Goal: Task Accomplishment & Management: Manage account settings

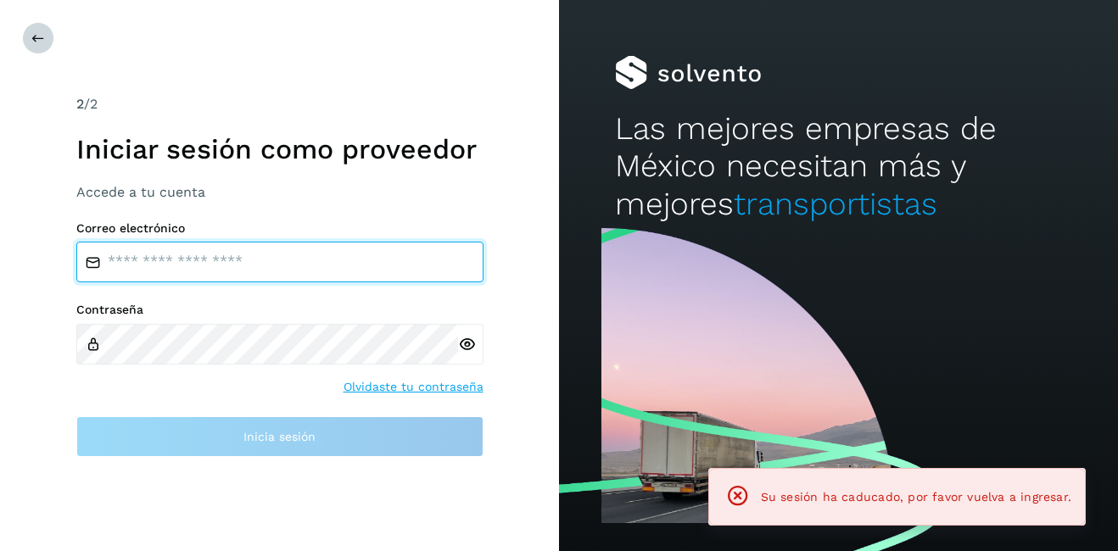
type input "**********"
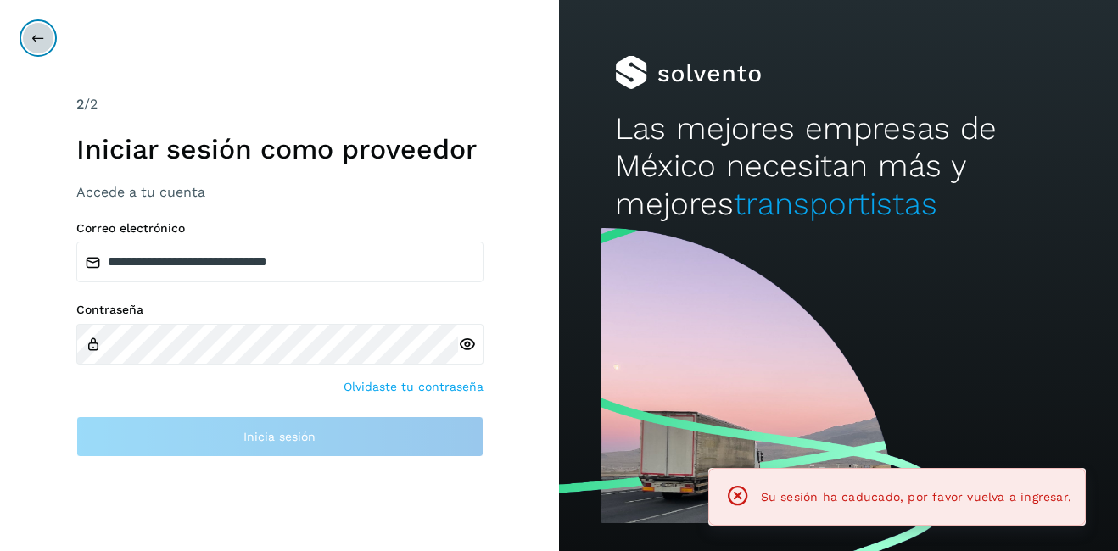
click at [35, 38] on icon at bounding box center [38, 38] width 14 height 14
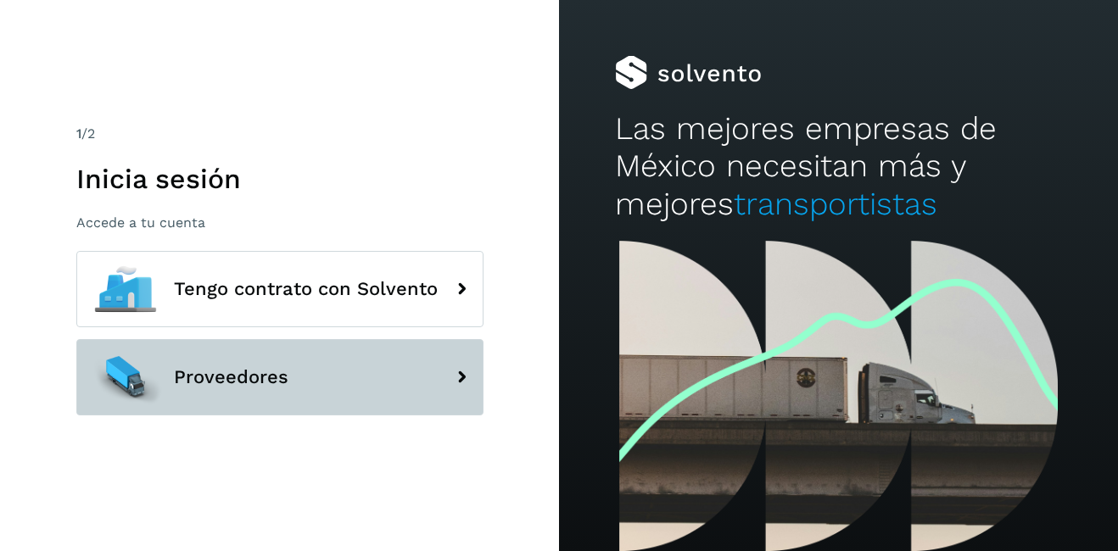
click at [219, 346] on button "Proveedores" at bounding box center [279, 377] width 407 height 76
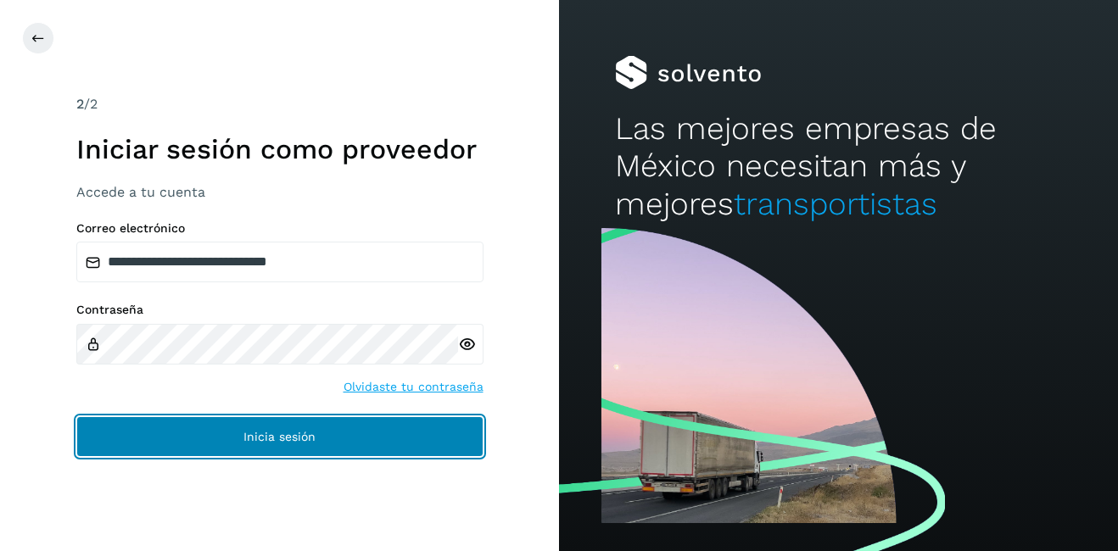
click at [267, 429] on button "Inicia sesión" at bounding box center [279, 437] width 407 height 41
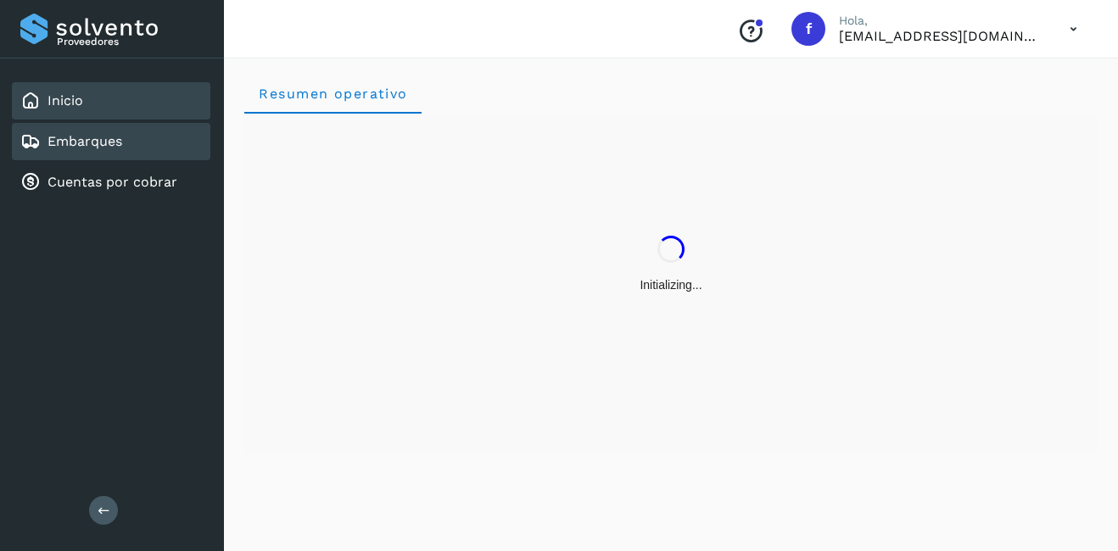
click at [102, 139] on link "Embarques" at bounding box center [85, 141] width 75 height 16
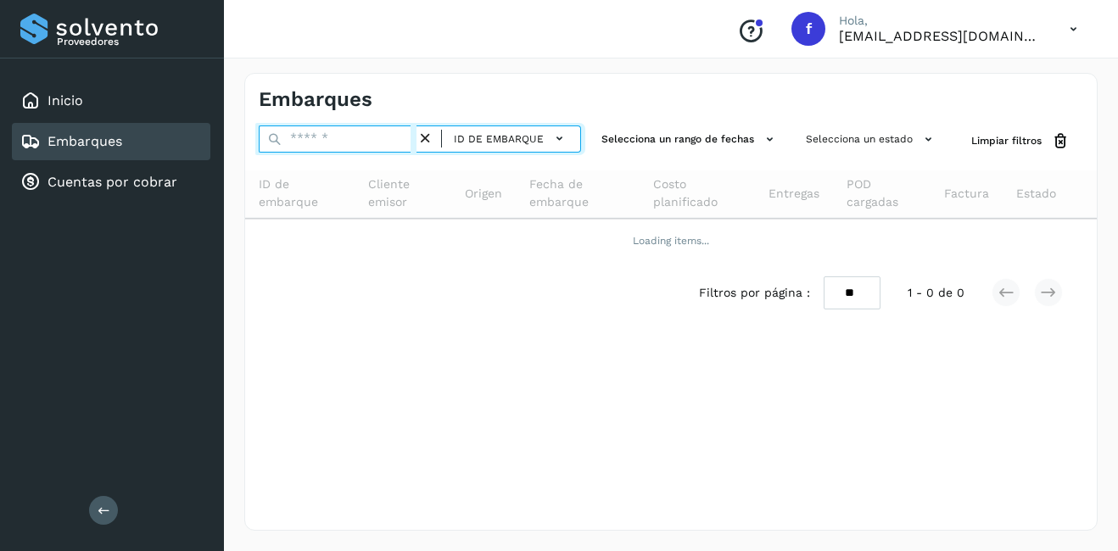
click at [304, 147] on input "text" at bounding box center [338, 139] width 158 height 27
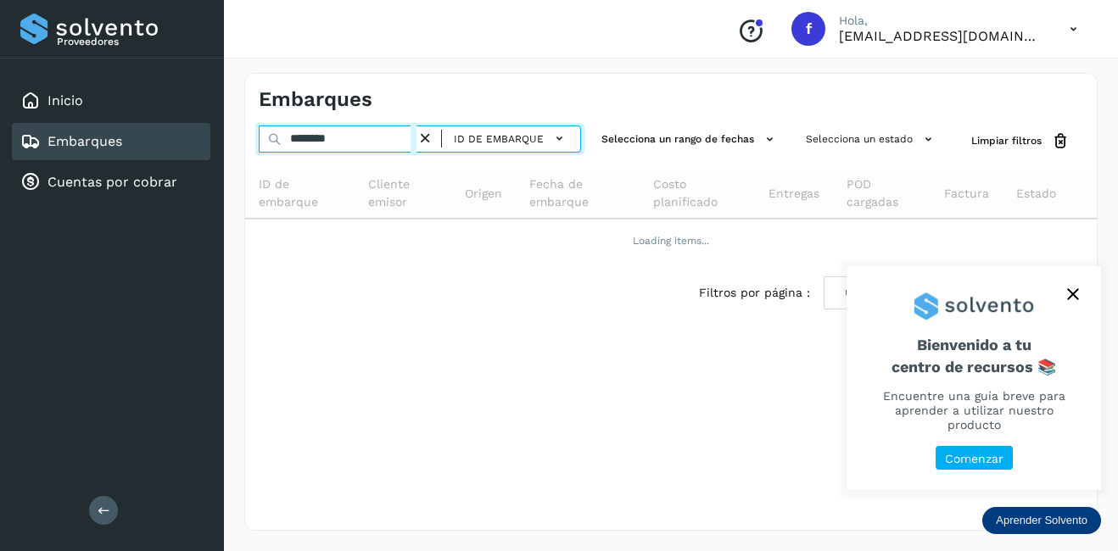
type input "********"
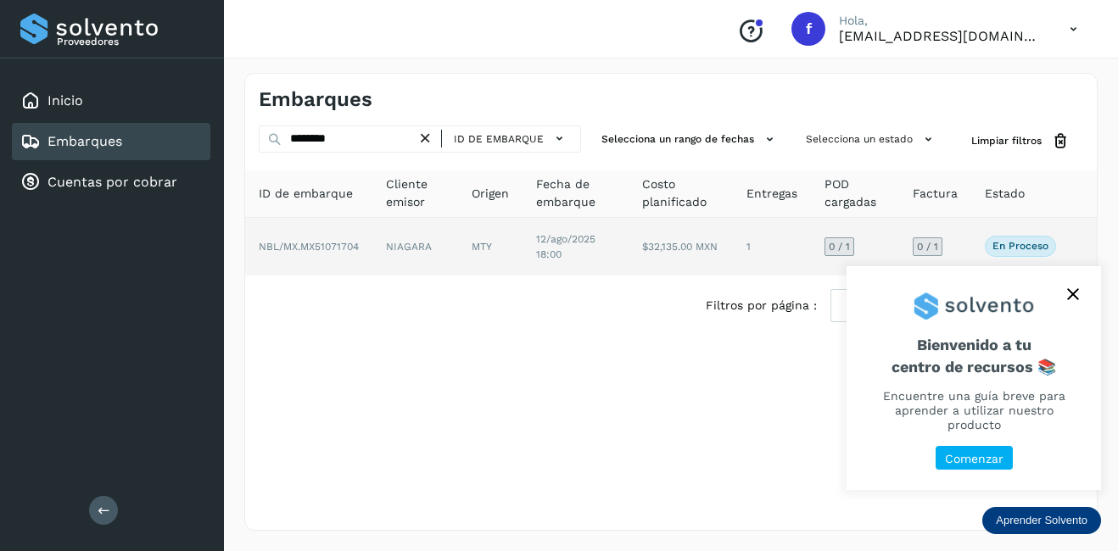
click at [352, 245] on span "NBL/MX.MX51071704" at bounding box center [309, 247] width 100 height 12
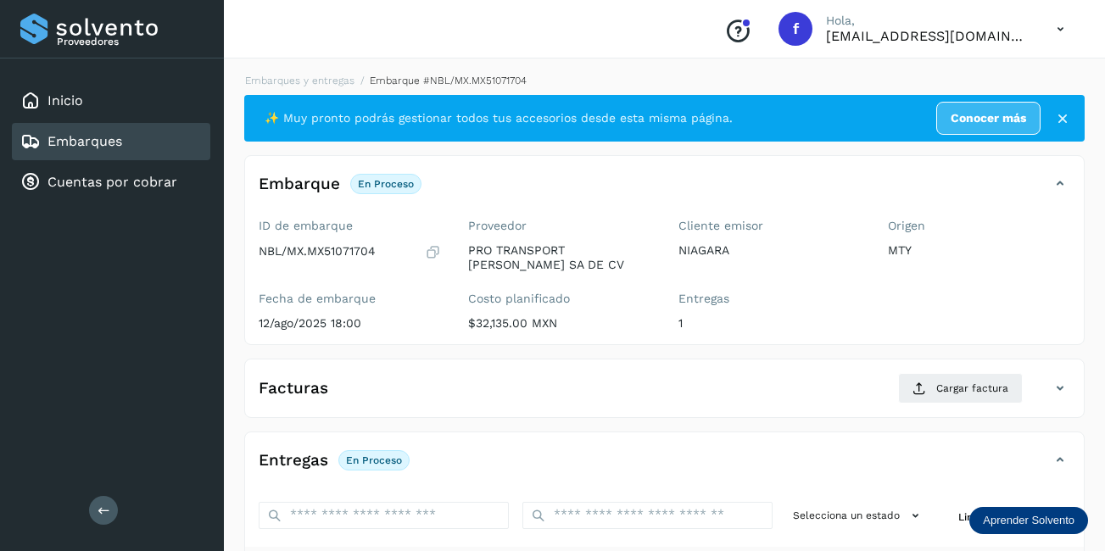
scroll to position [266, 0]
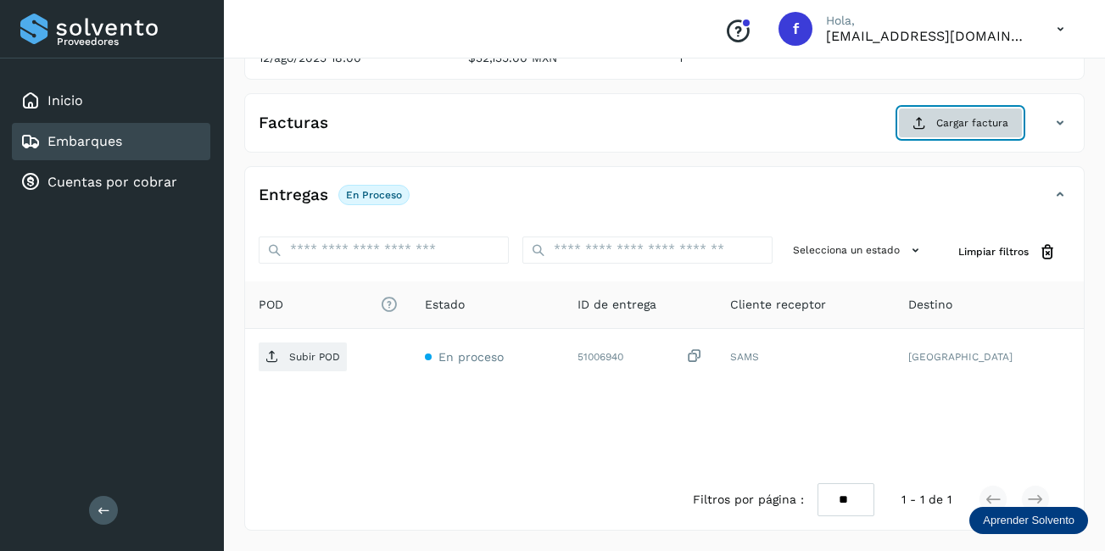
click at [960, 115] on span "Cargar factura" at bounding box center [973, 122] width 72 height 15
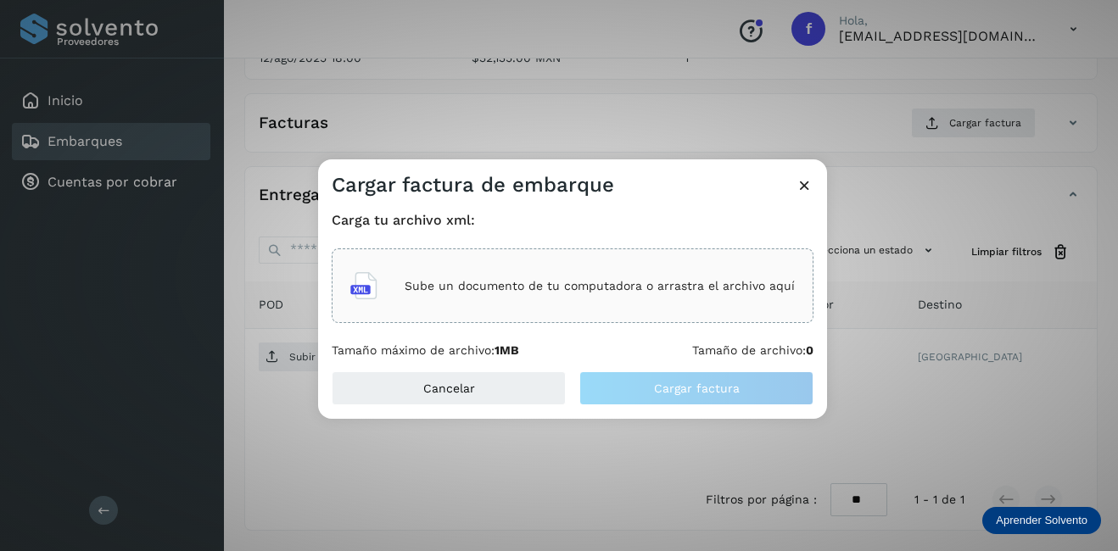
click at [438, 299] on div "Sube un documento de tu computadora o arrastra el archivo aquí" at bounding box center [572, 286] width 445 height 46
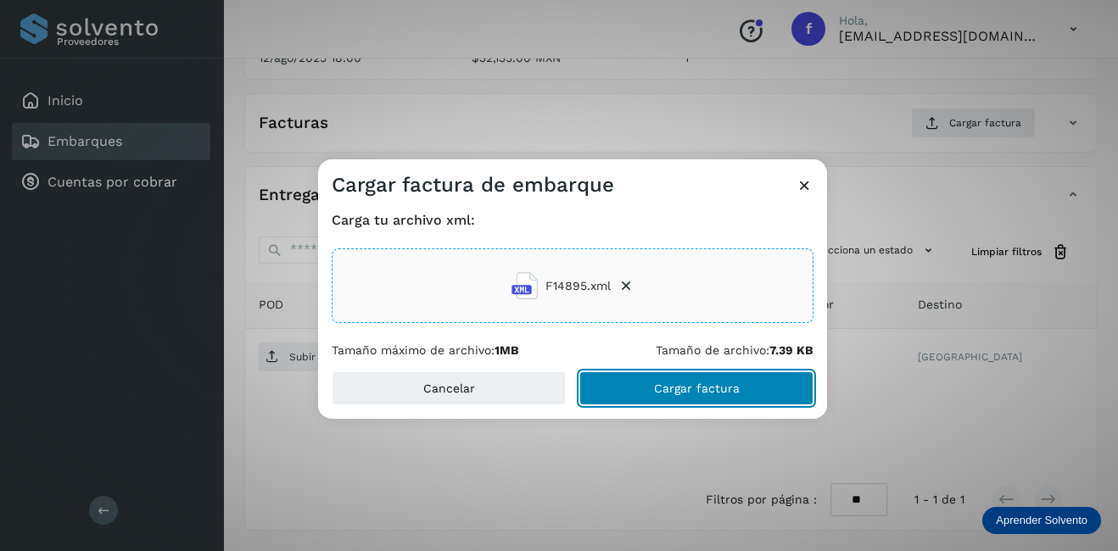
click at [773, 378] on button "Cargar factura" at bounding box center [696, 389] width 234 height 34
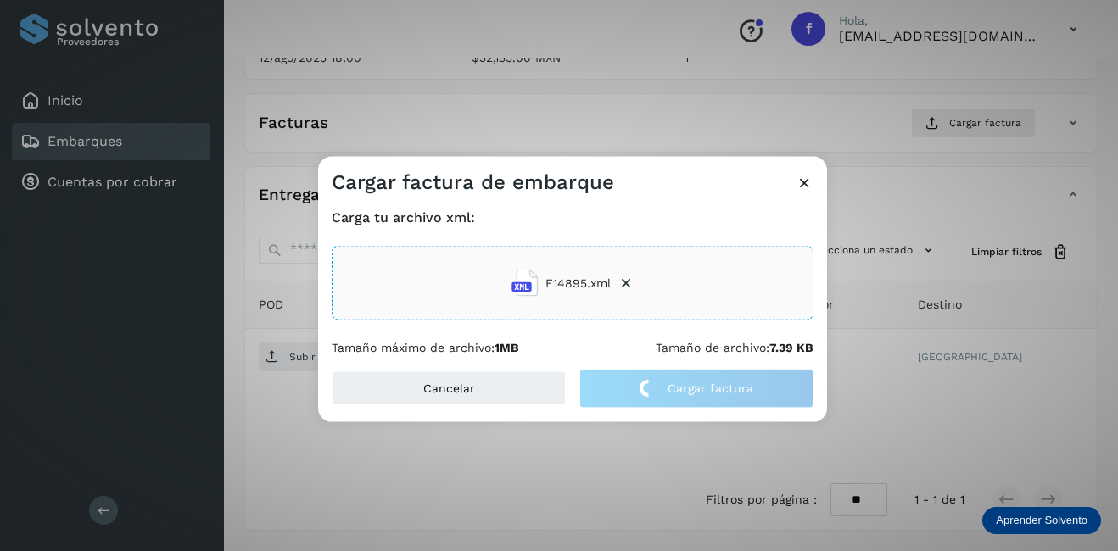
click at [866, 374] on div "Cargar factura de embarque Carga tu archivo xml: F14895.xml Tamaño máximo de ar…" at bounding box center [559, 275] width 1118 height 551
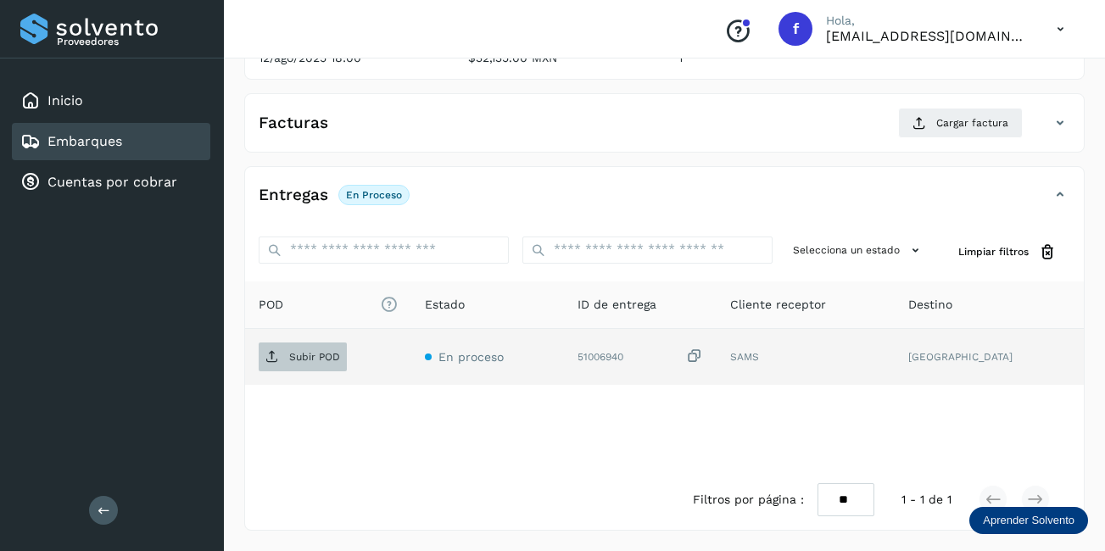
click at [296, 359] on p "Subir POD" at bounding box center [314, 357] width 51 height 12
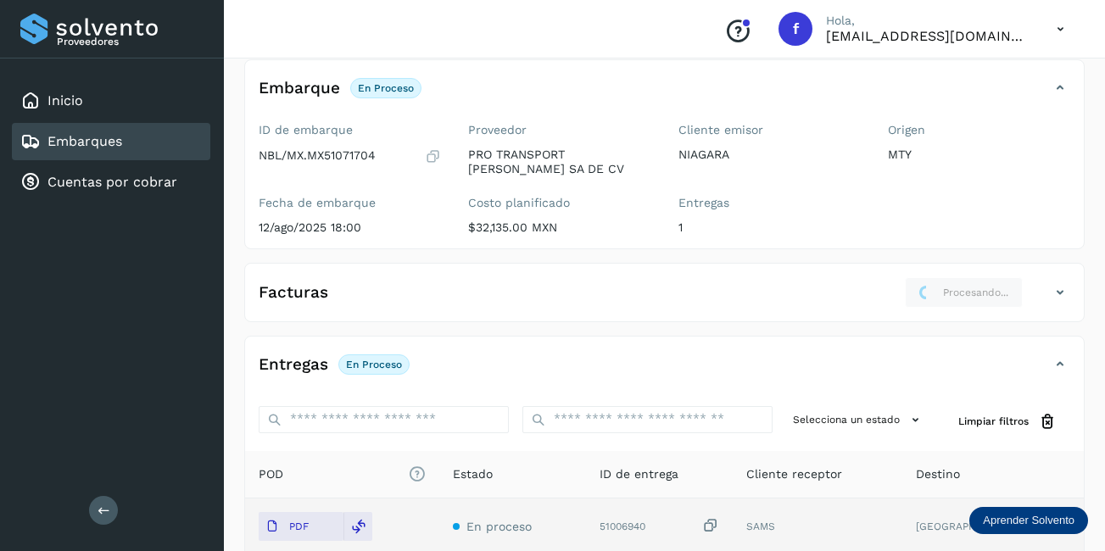
scroll to position [11, 0]
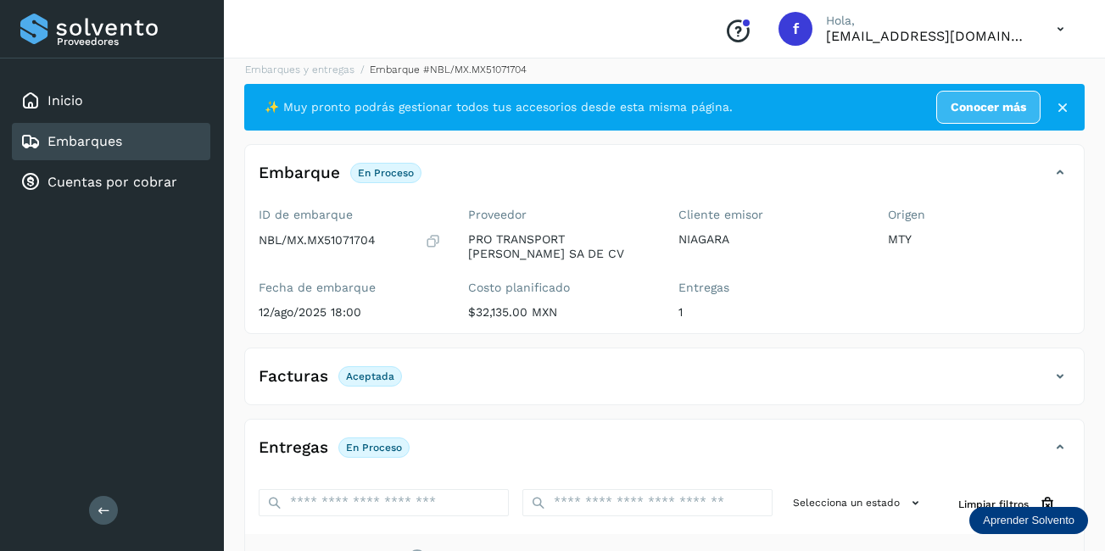
click at [130, 153] on div "Embarques" at bounding box center [111, 141] width 199 height 37
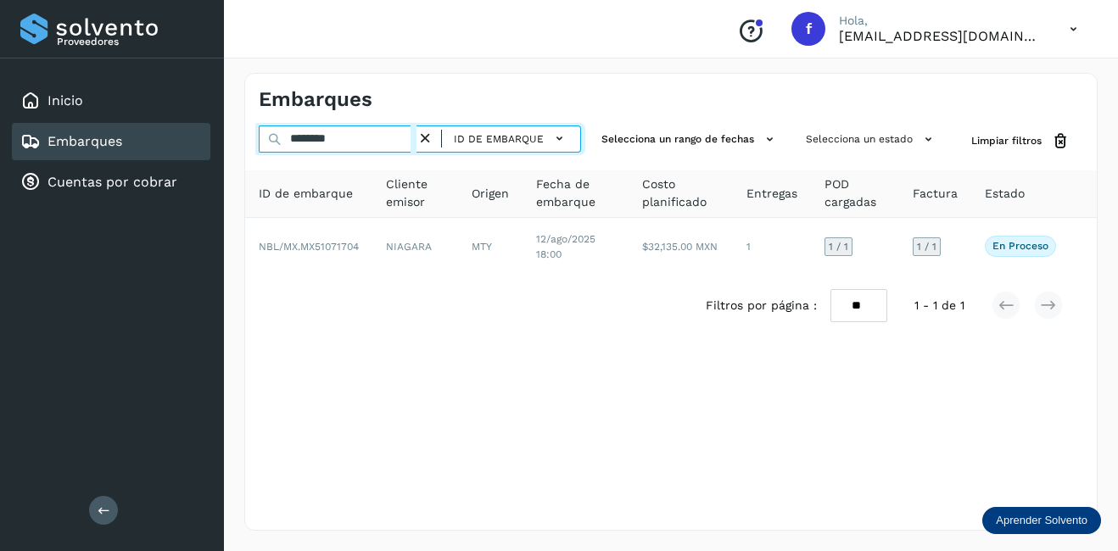
drag, startPoint x: 351, startPoint y: 142, endPoint x: 250, endPoint y: 146, distance: 101.0
click at [250, 146] on div "******** ID de embarque Selecciona un rango de fechas Selecciona un estado Limp…" at bounding box center [671, 141] width 852 height 31
type input "********"
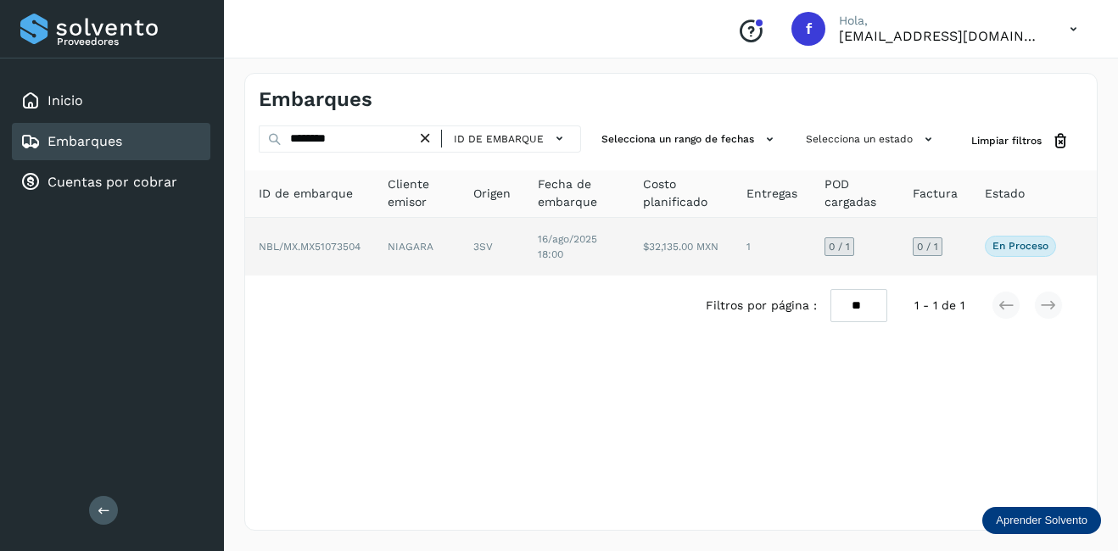
click at [374, 238] on td "NBL/MX.MX51073504" at bounding box center [417, 247] width 86 height 58
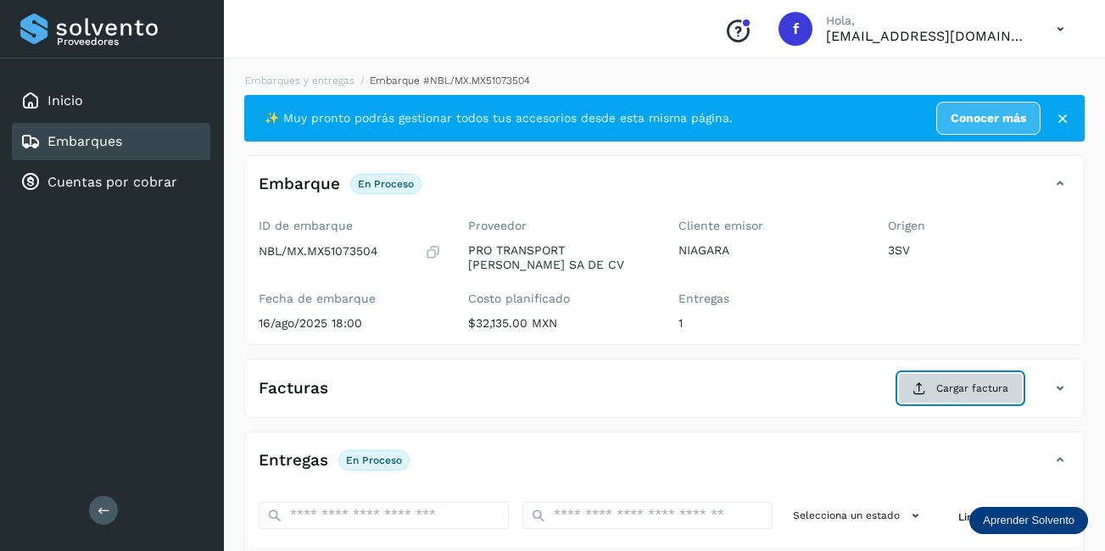
click at [974, 399] on button "Cargar factura" at bounding box center [960, 388] width 125 height 31
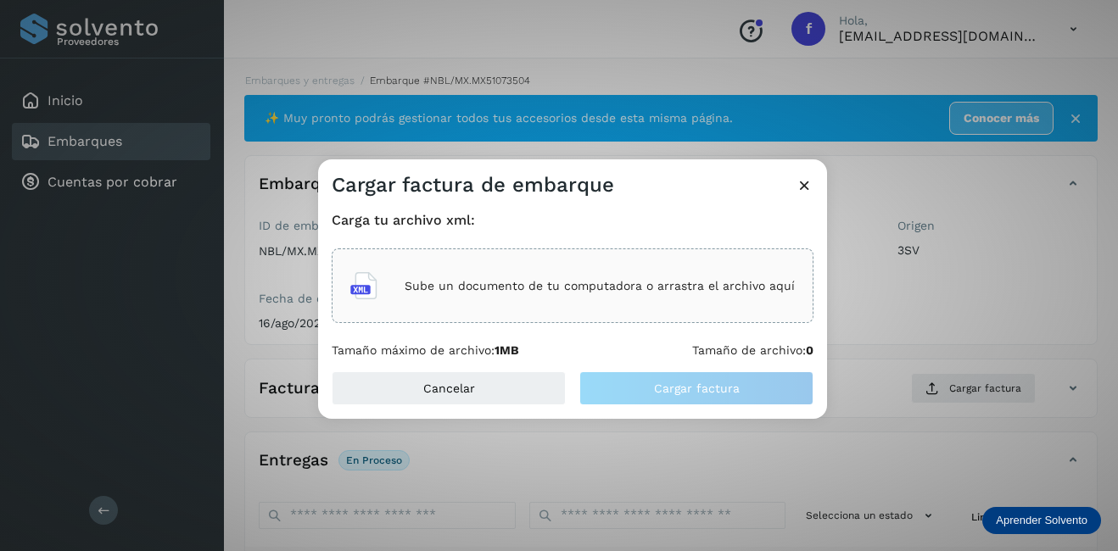
click at [504, 277] on div "Sube un documento de tu computadora o arrastra el archivo aquí" at bounding box center [572, 286] width 445 height 46
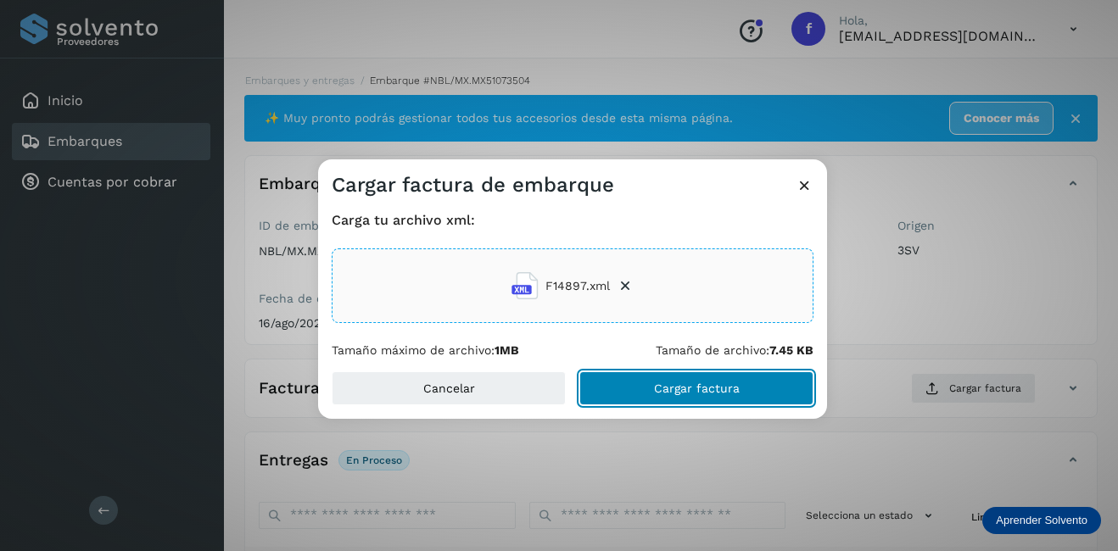
click at [649, 383] on button "Cargar factura" at bounding box center [696, 389] width 234 height 34
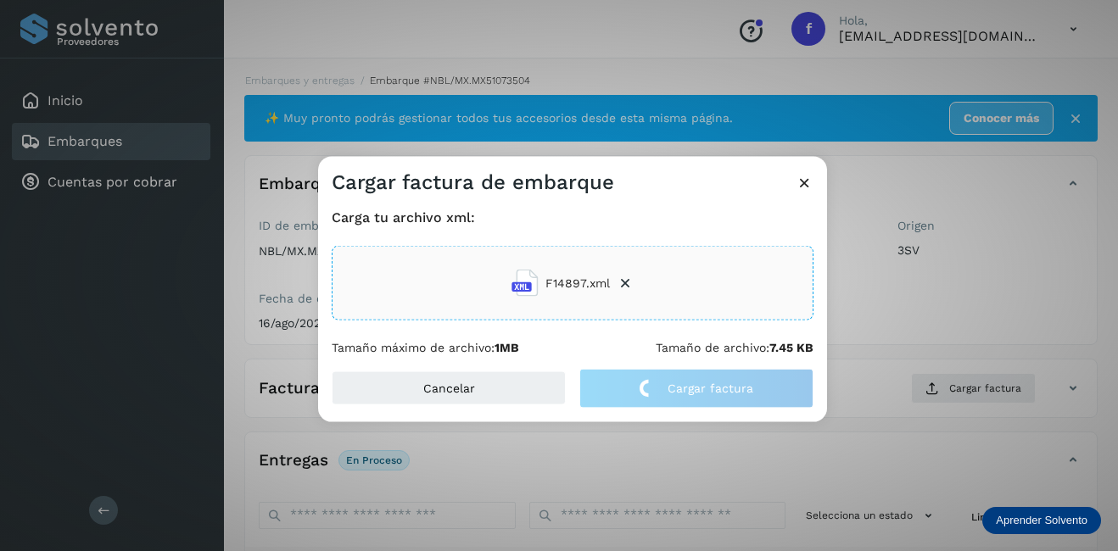
click at [1026, 289] on div "Cargar factura de embarque Carga tu archivo xml: F14897.xml Tamaño máximo de ar…" at bounding box center [559, 275] width 1118 height 551
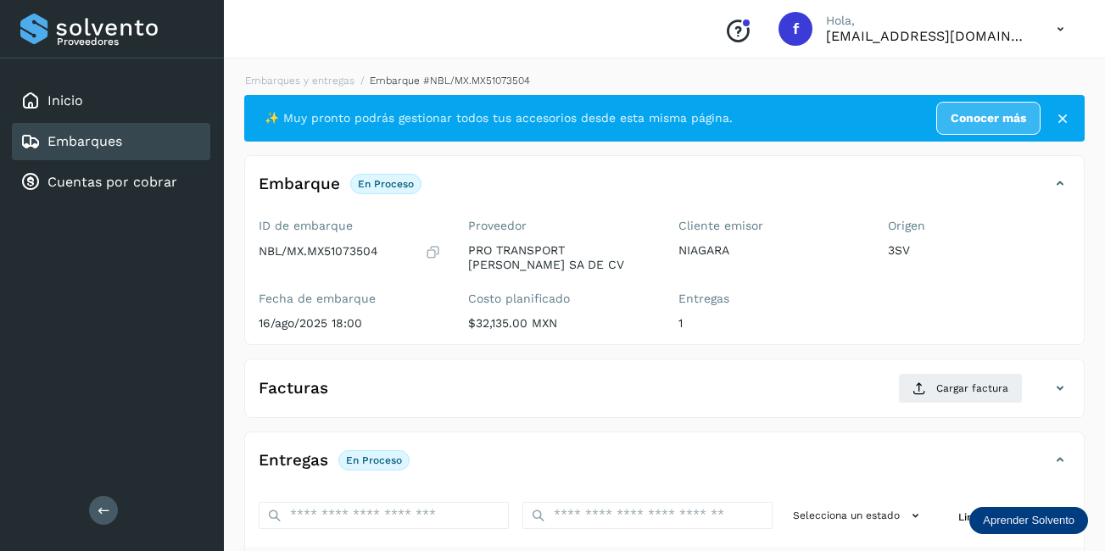
scroll to position [266, 0]
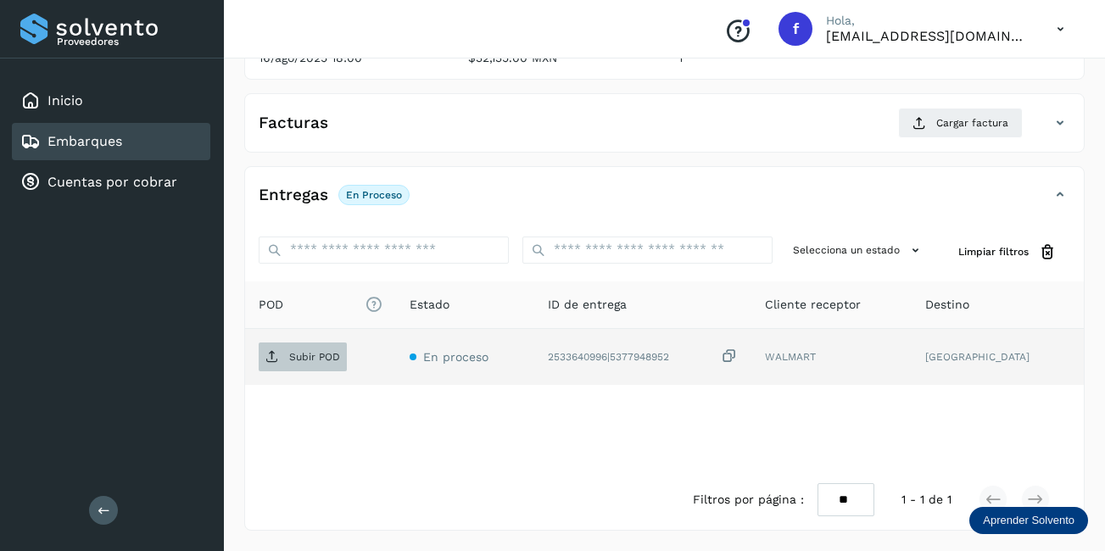
click at [327, 353] on p "Subir POD" at bounding box center [314, 357] width 51 height 12
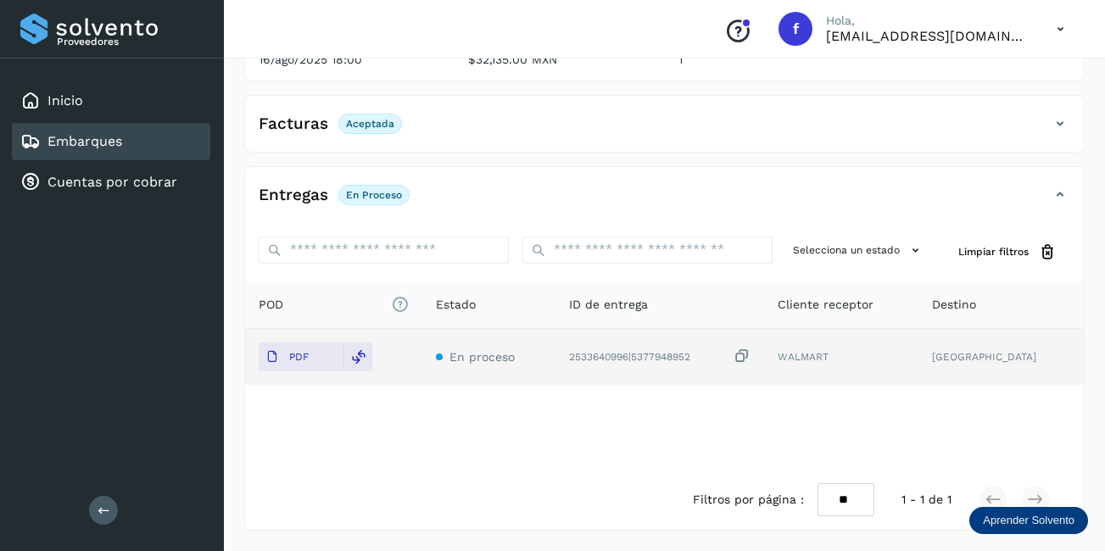
scroll to position [264, 0]
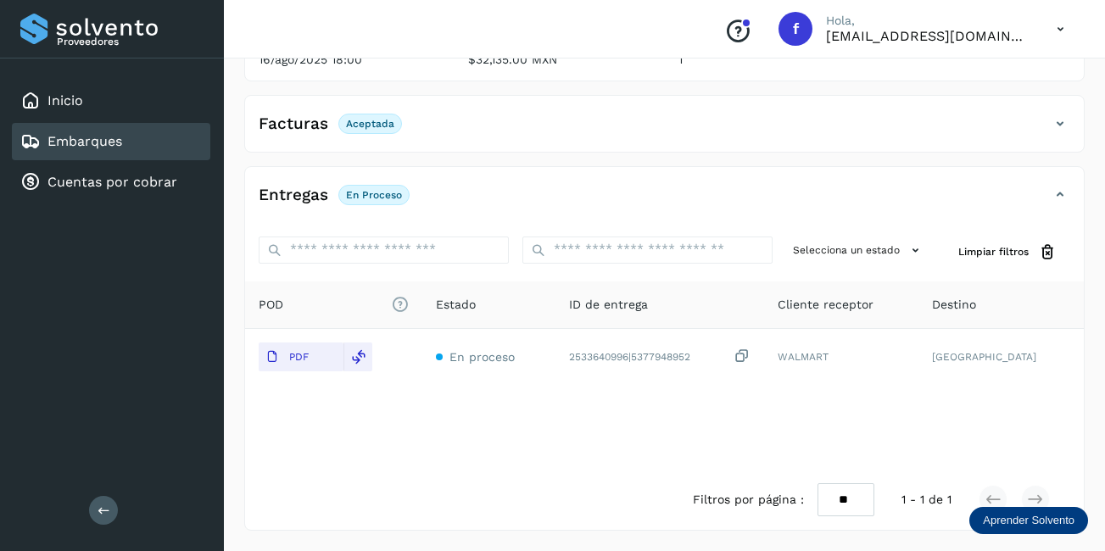
click at [159, 137] on div "Embarques" at bounding box center [111, 141] width 199 height 37
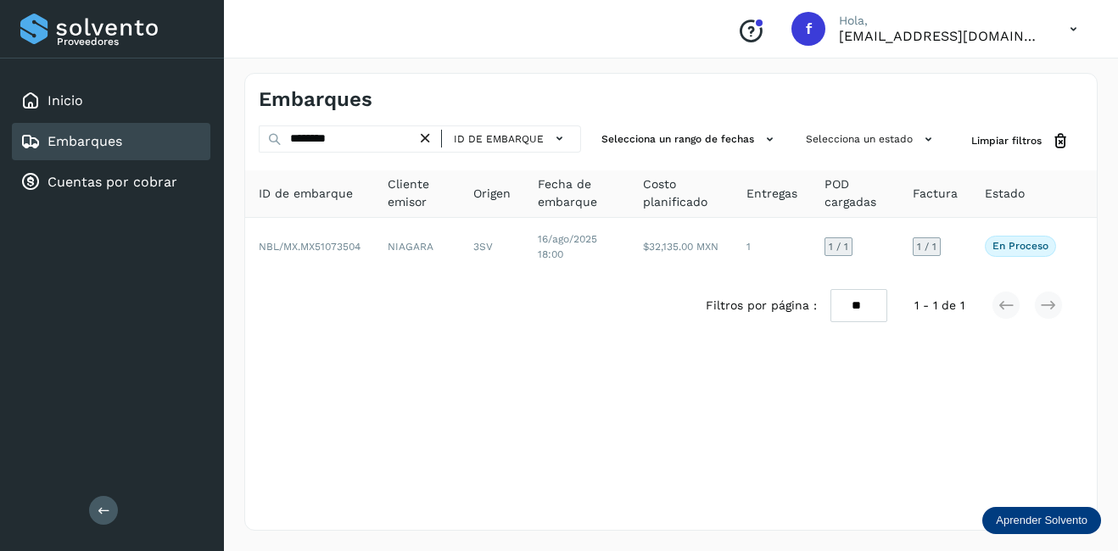
click at [427, 142] on icon at bounding box center [426, 139] width 18 height 18
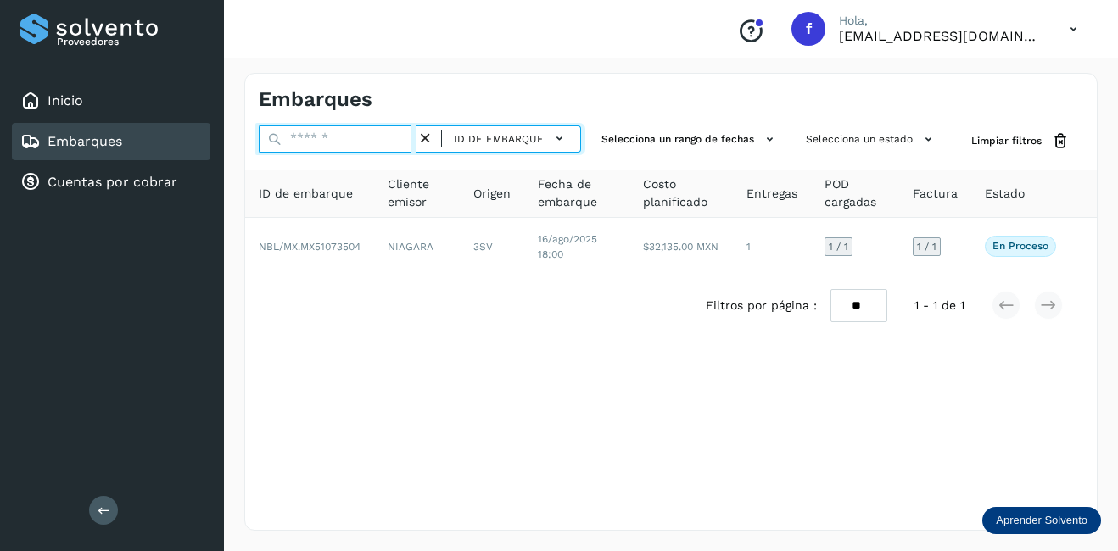
click at [363, 136] on input "text" at bounding box center [338, 139] width 158 height 27
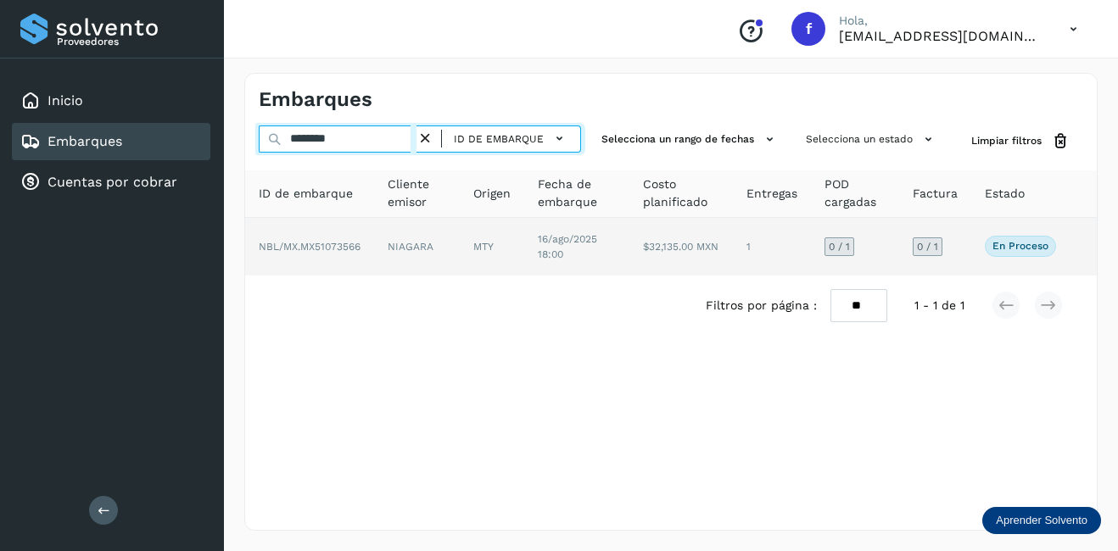
type input "********"
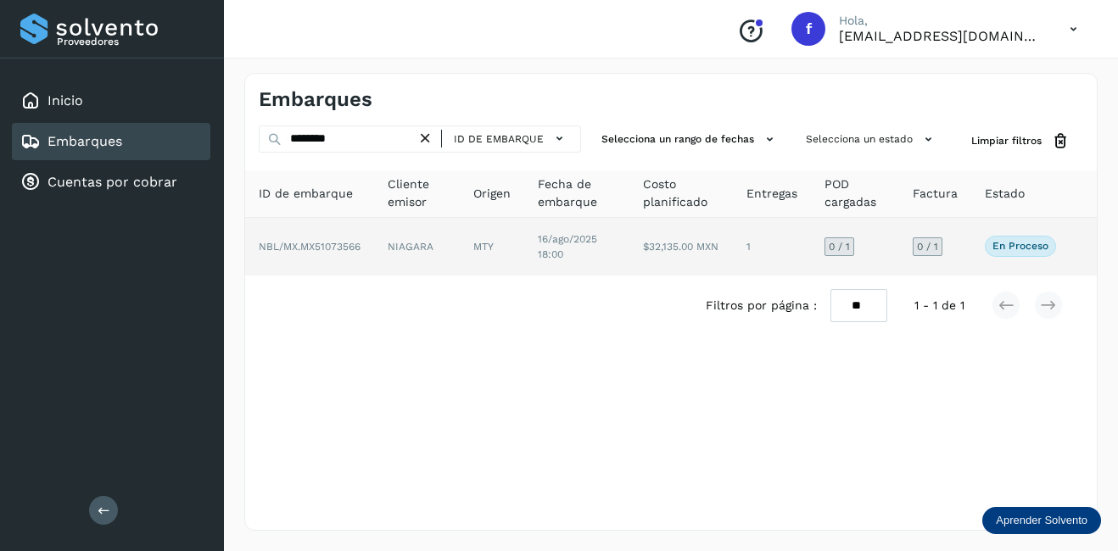
click at [460, 242] on td "NIAGARA" at bounding box center [492, 247] width 64 height 58
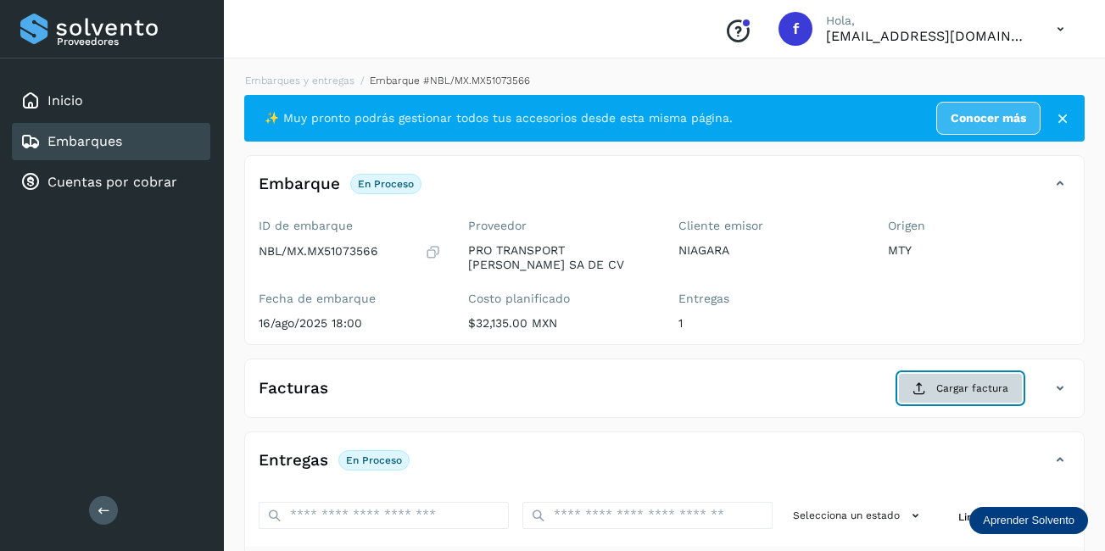
click at [993, 381] on span "Cargar factura" at bounding box center [973, 388] width 72 height 15
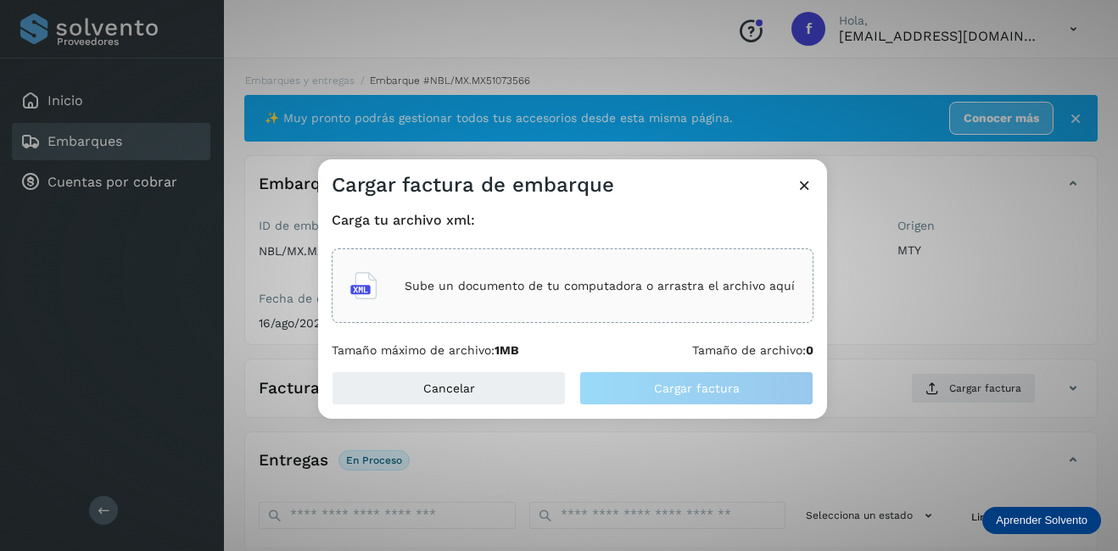
click at [577, 295] on div "Sube un documento de tu computadora o arrastra el archivo aquí" at bounding box center [572, 286] width 445 height 46
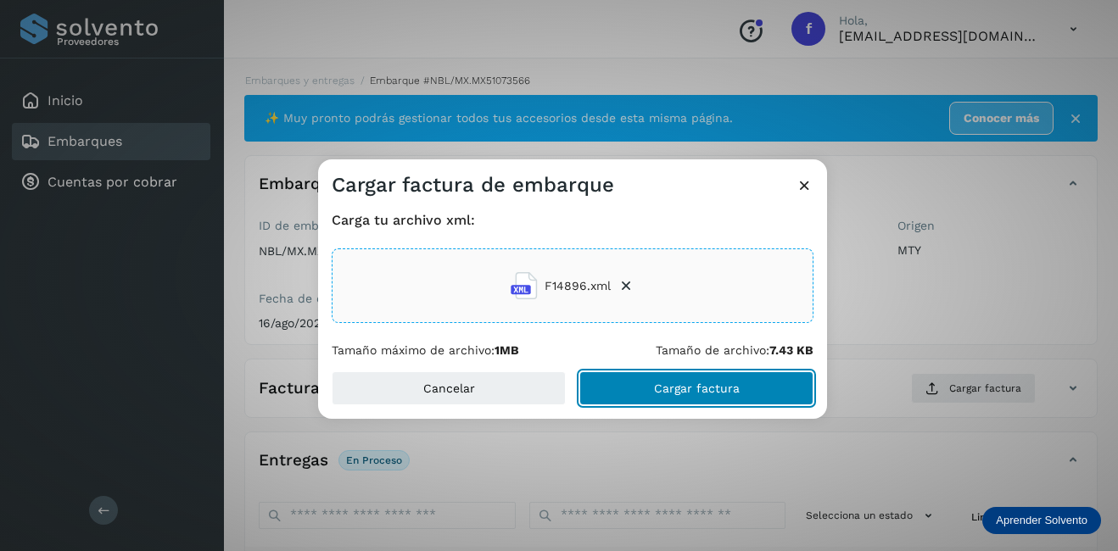
click at [725, 389] on span "Cargar factura" at bounding box center [697, 389] width 86 height 12
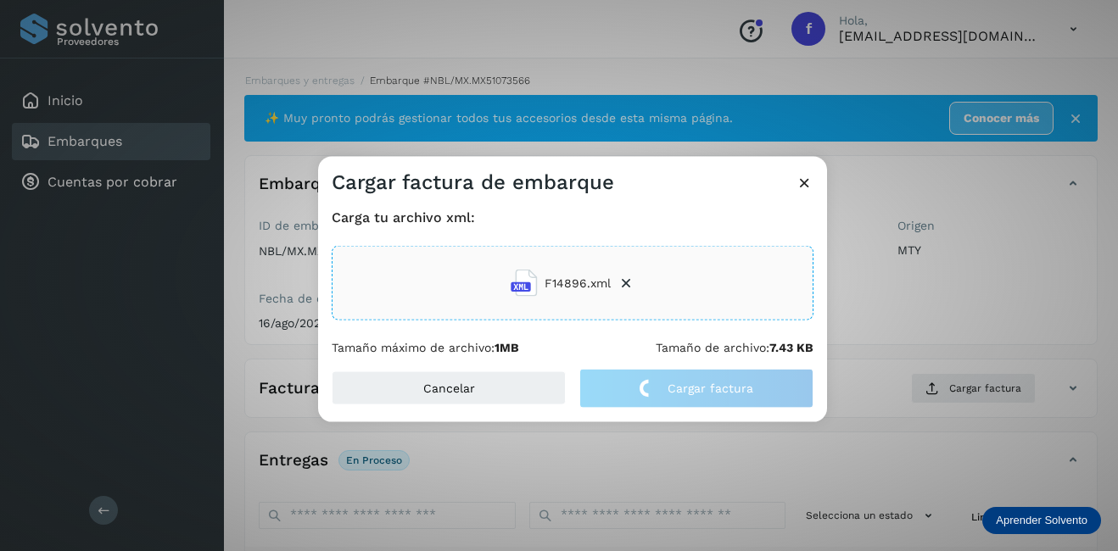
click at [1082, 295] on div "Cargar factura de embarque Carga tu archivo xml: F14896.xml Tamaño máximo de ar…" at bounding box center [559, 275] width 1118 height 551
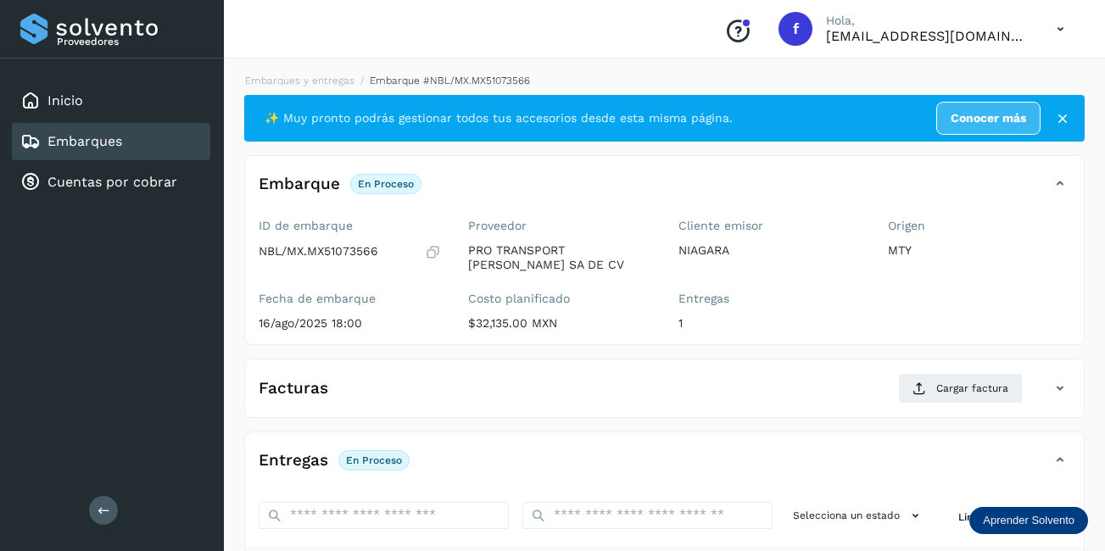
scroll to position [266, 0]
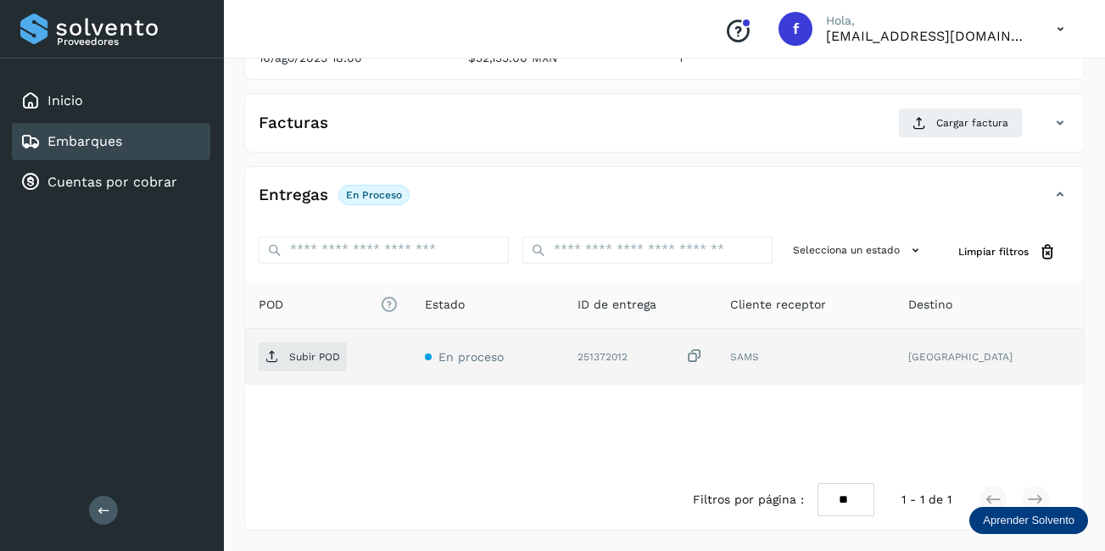
click at [411, 372] on td "Subir POD" at bounding box center [487, 357] width 153 height 56
click at [313, 366] on span "Subir POD" at bounding box center [303, 357] width 88 height 27
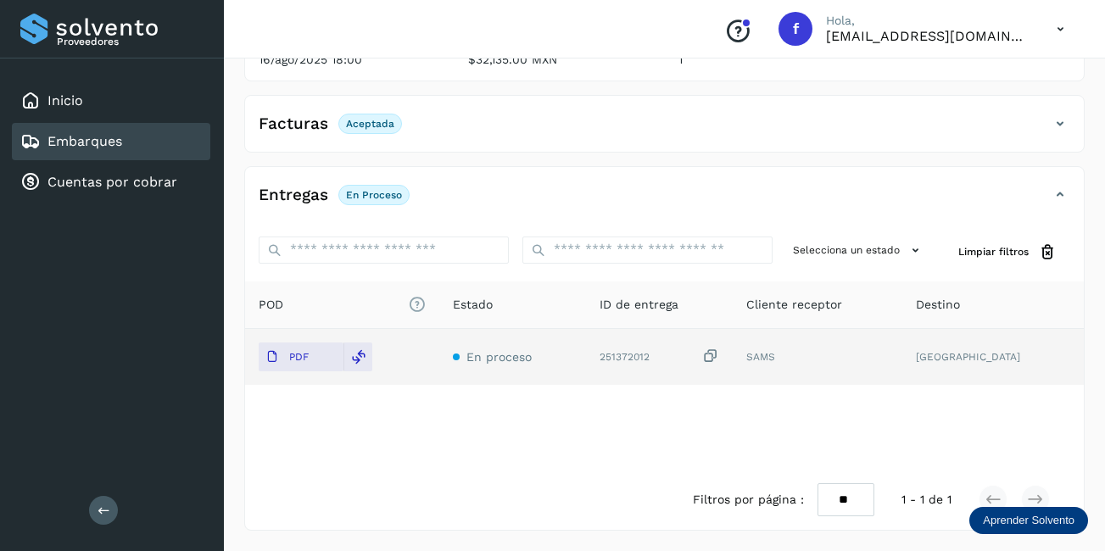
scroll to position [264, 0]
click at [138, 150] on div "Embarques" at bounding box center [111, 141] width 199 height 37
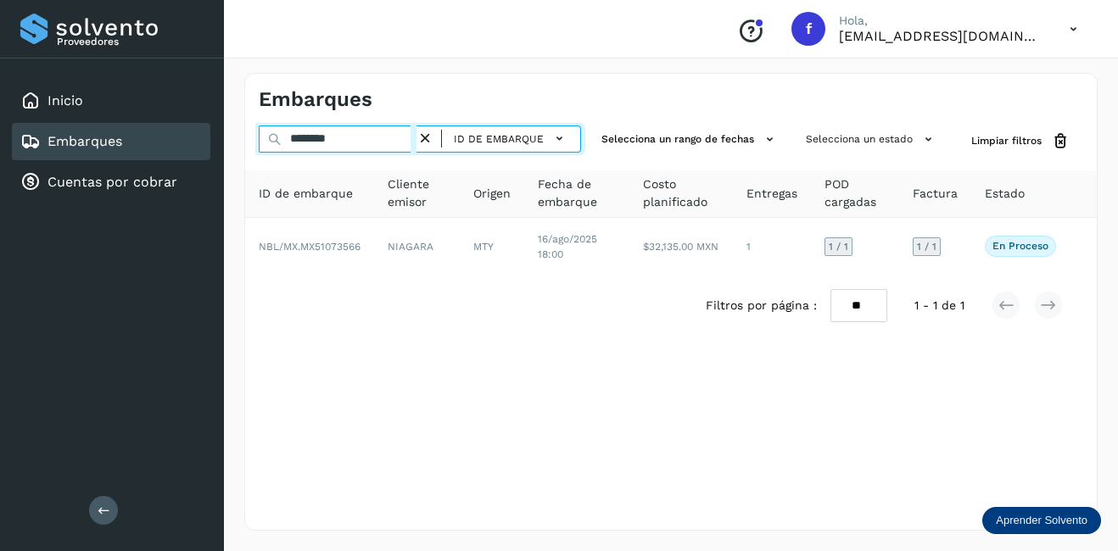
drag, startPoint x: 373, startPoint y: 139, endPoint x: 243, endPoint y: 165, distance: 133.1
click at [243, 165] on div "Embarques ******** ID de embarque Selecciona un rango de fechas Selecciona un e…" at bounding box center [671, 302] width 894 height 499
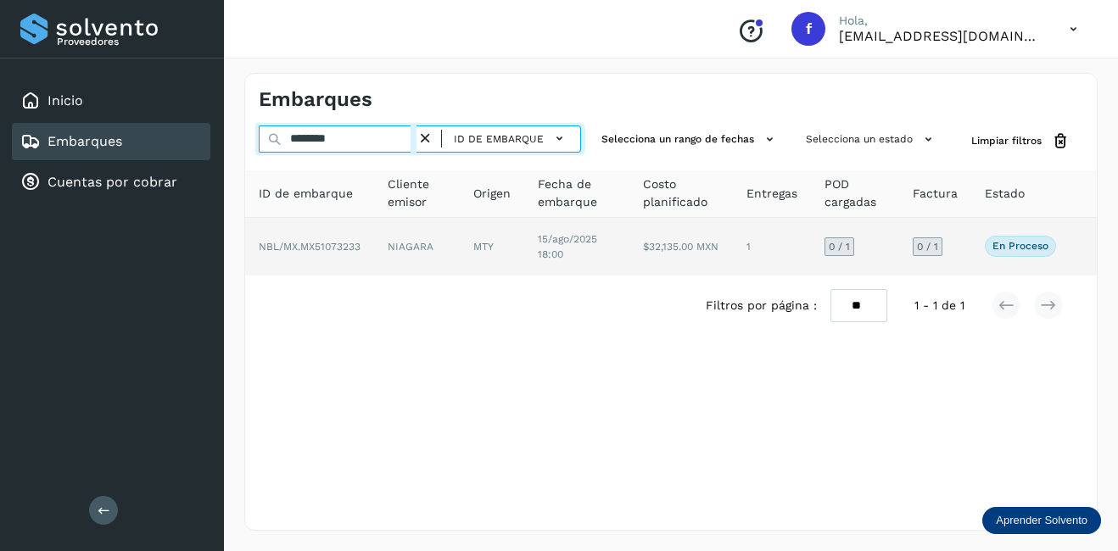
type input "********"
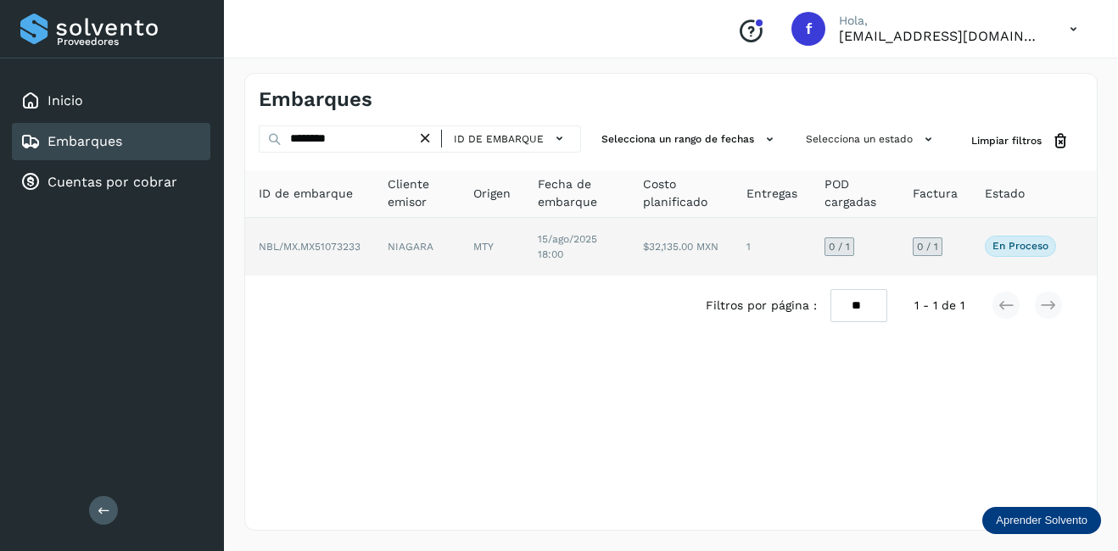
click at [629, 260] on td "15/ago/2025 18:00" at bounding box center [680, 247] width 103 height 58
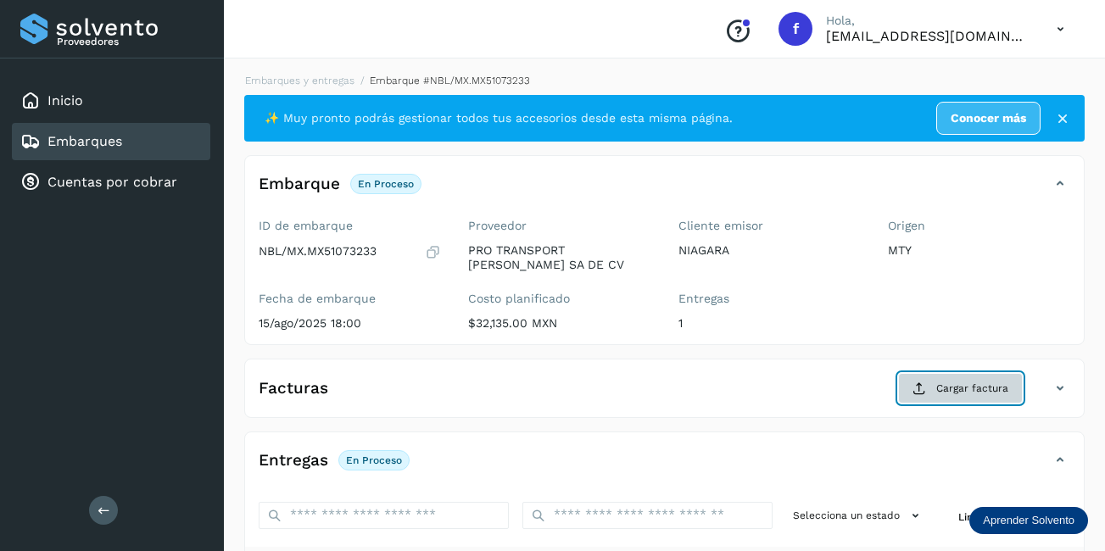
click at [966, 383] on span "Cargar factura" at bounding box center [973, 388] width 72 height 15
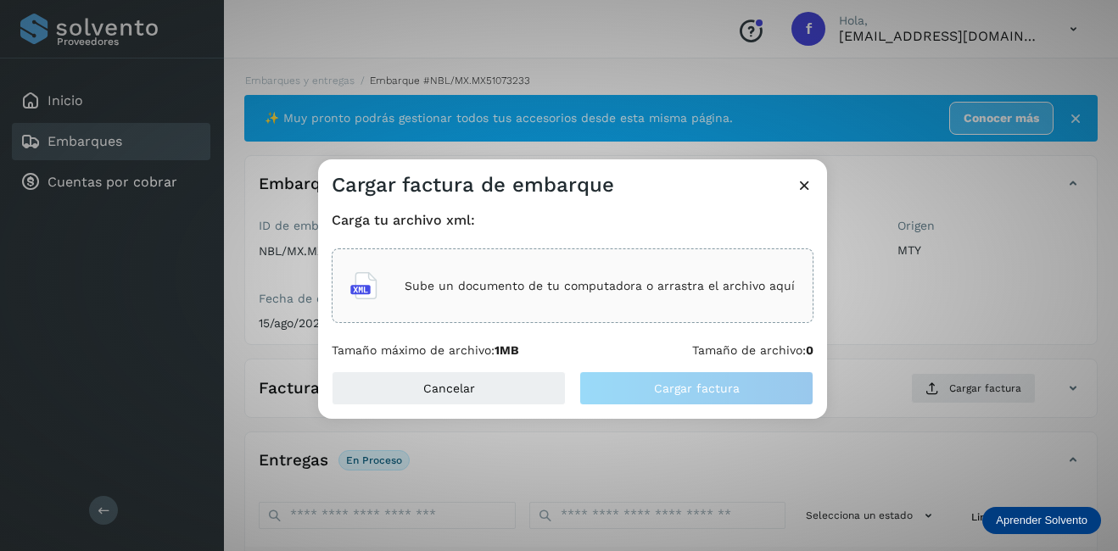
click at [533, 300] on div "Sube un documento de tu computadora o arrastra el archivo aquí" at bounding box center [572, 286] width 445 height 46
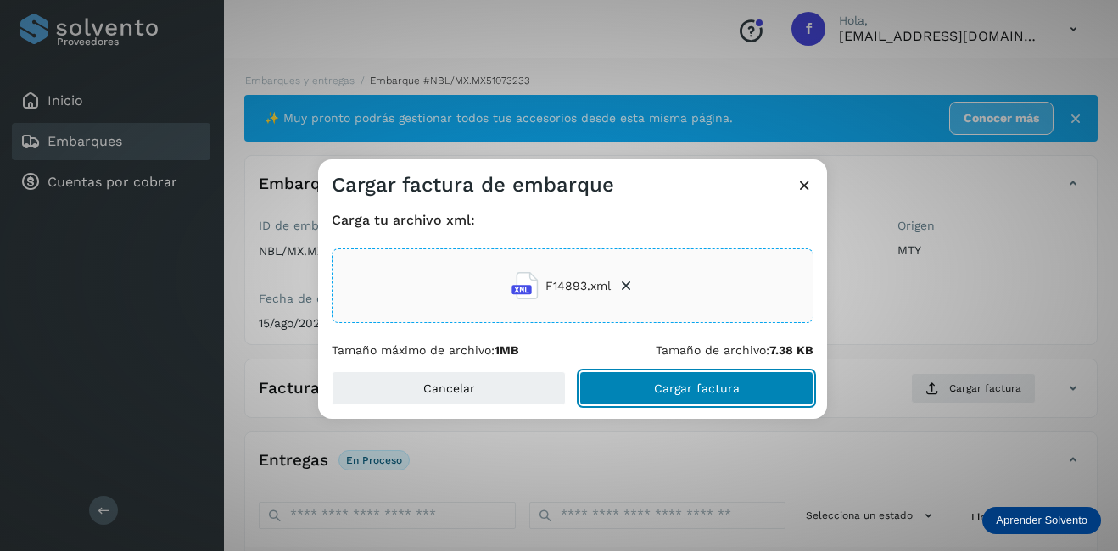
click at [714, 379] on button "Cargar factura" at bounding box center [696, 389] width 234 height 34
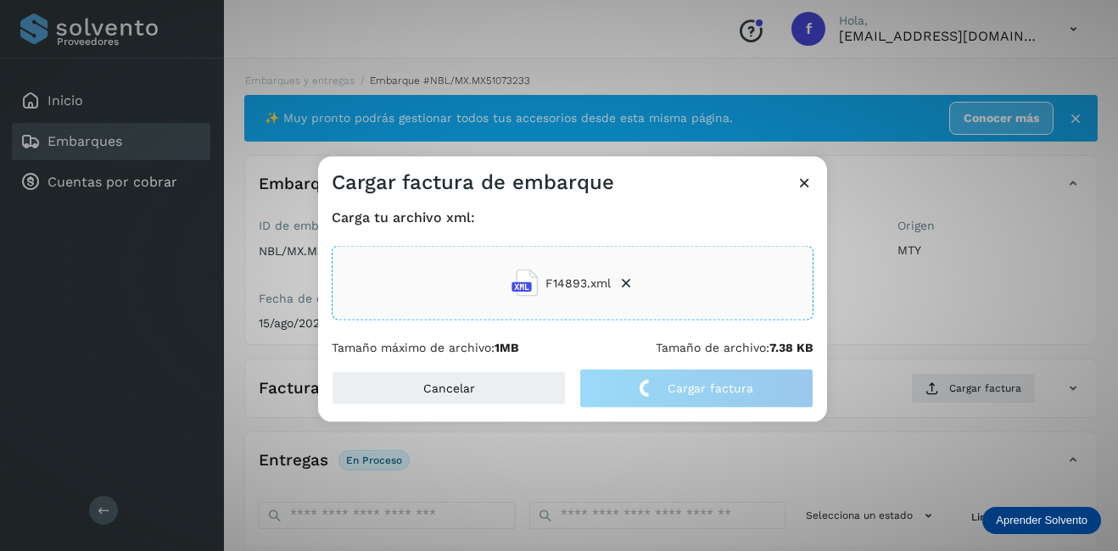
click at [909, 303] on div "Cargar factura de embarque Carga tu archivo xml: F14893.xml Tamaño máximo de ar…" at bounding box center [559, 275] width 1118 height 551
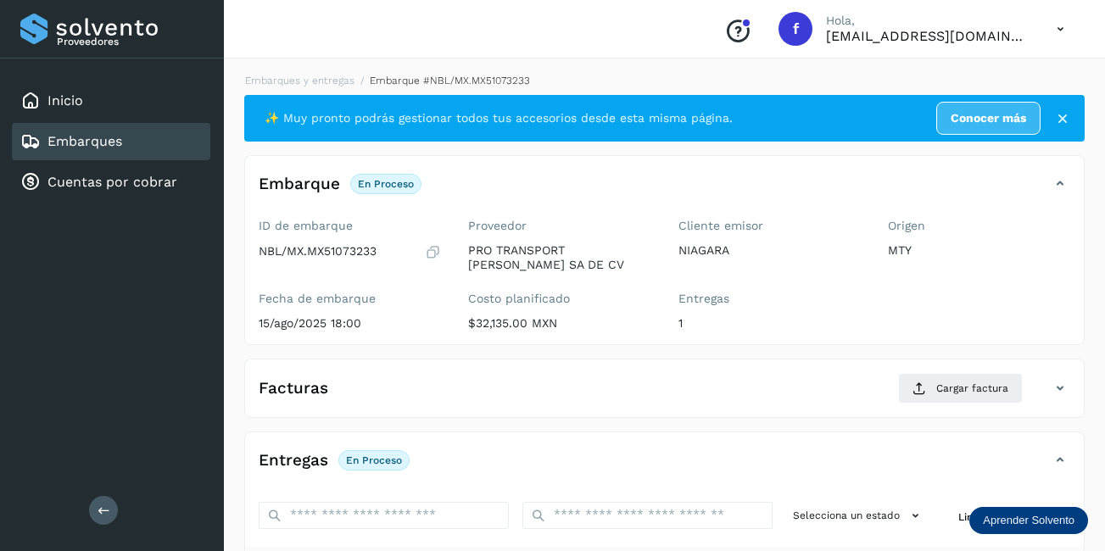
scroll to position [266, 0]
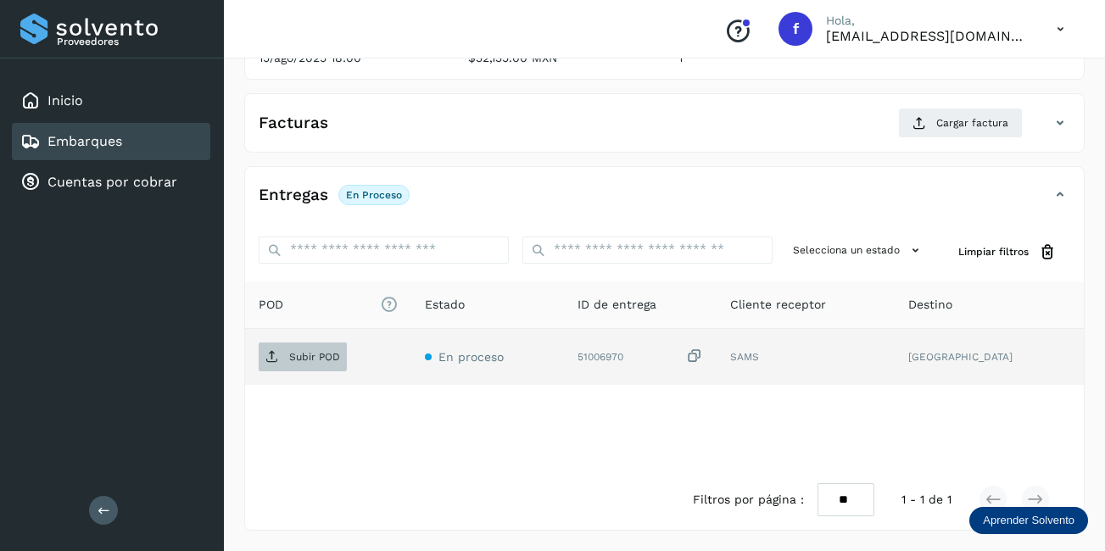
click at [282, 361] on span "Subir POD" at bounding box center [303, 357] width 88 height 27
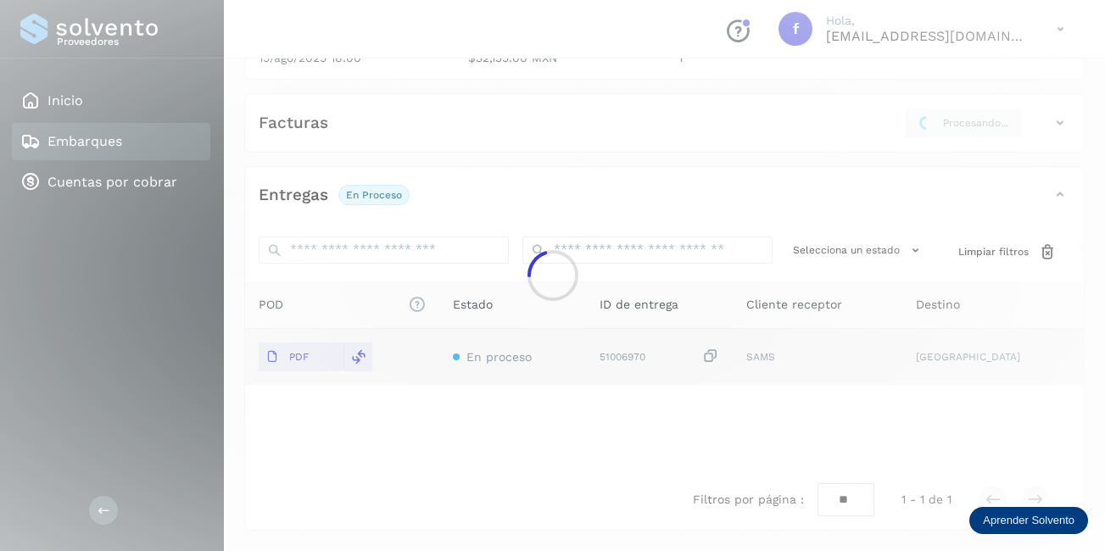
scroll to position [264, 0]
